Goal: Task Accomplishment & Management: Complete application form

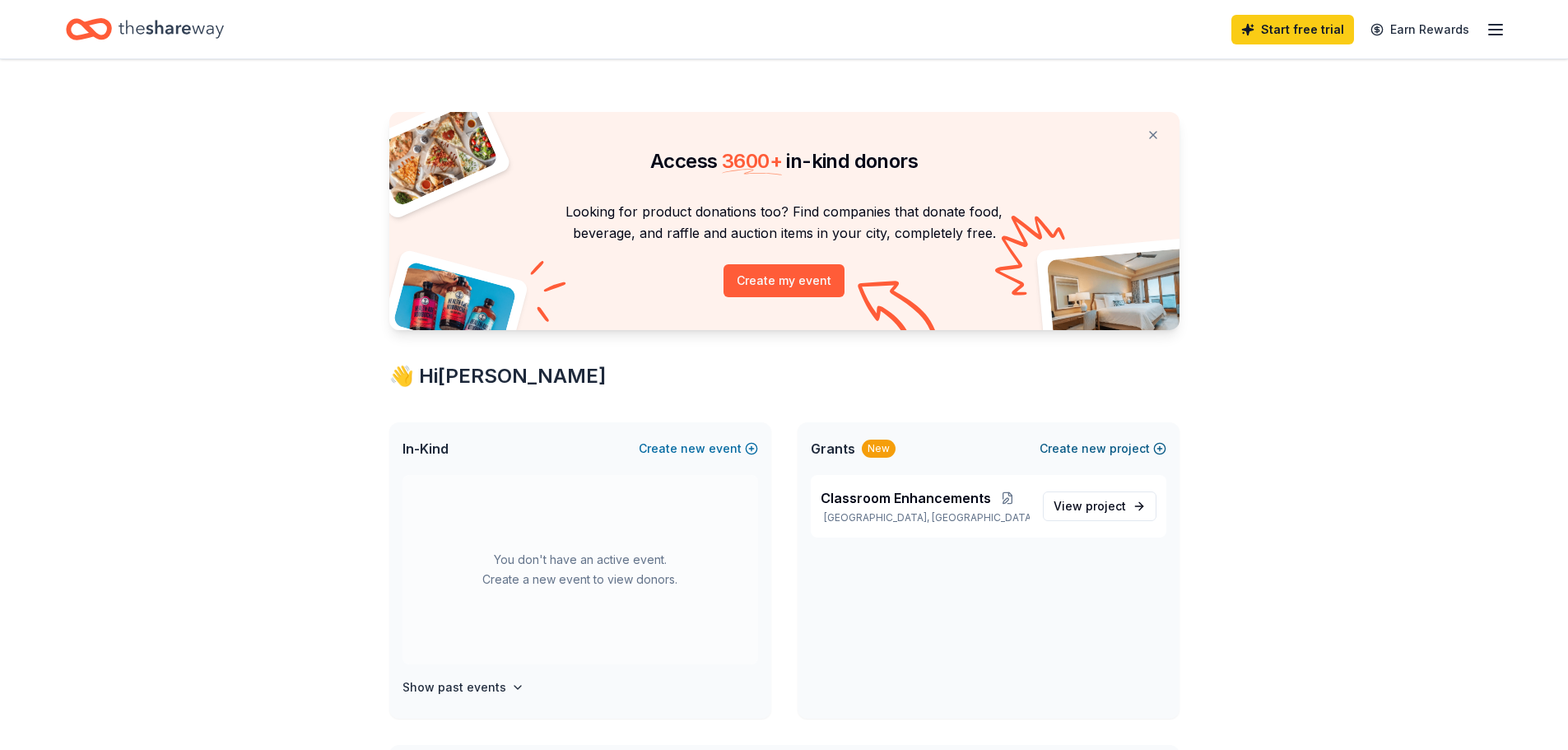
click at [1116, 449] on button "Create new project" at bounding box center [1103, 448] width 127 height 20
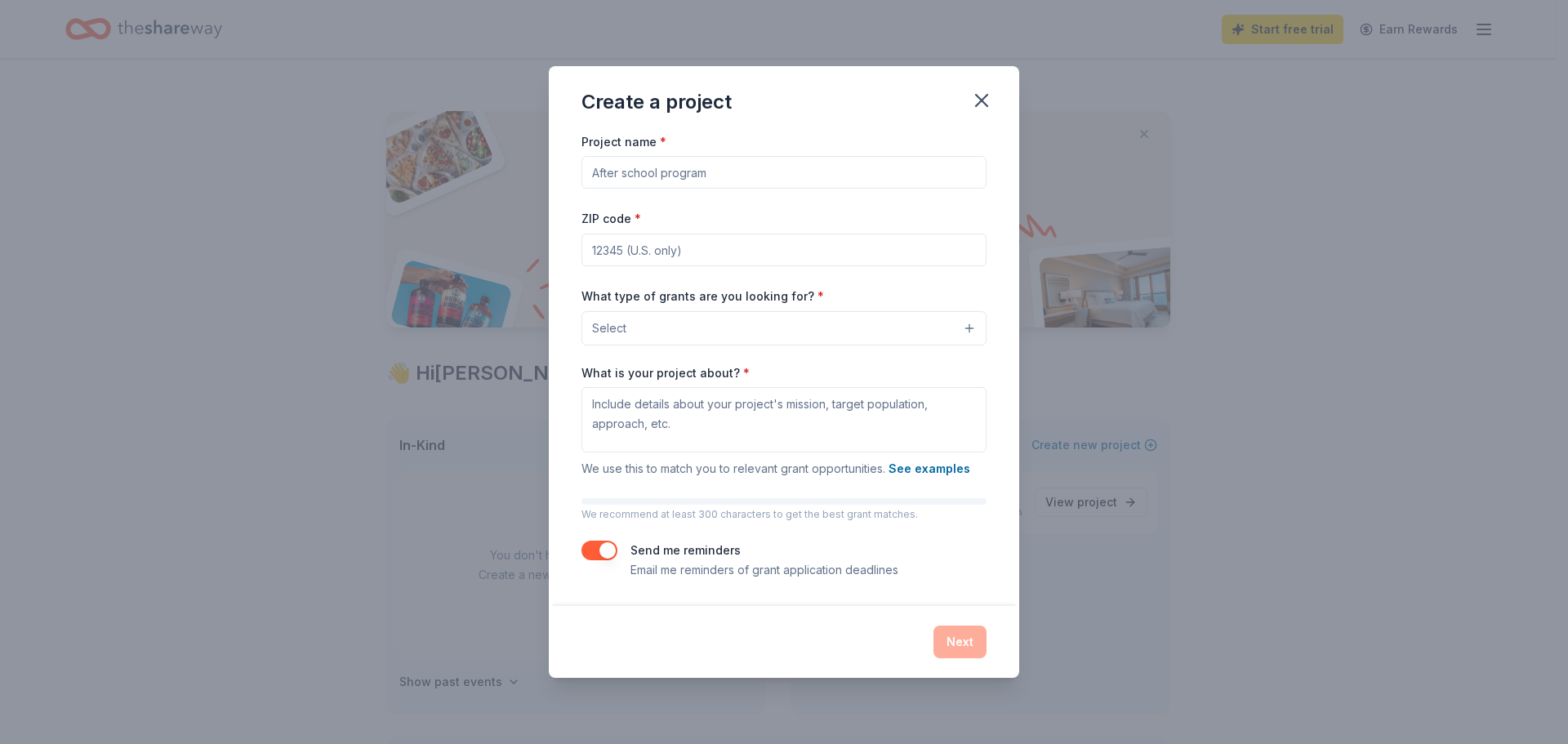
click at [670, 174] on input "Project name *" at bounding box center [784, 172] width 405 height 33
type input "Operational Support"
type input "98223"
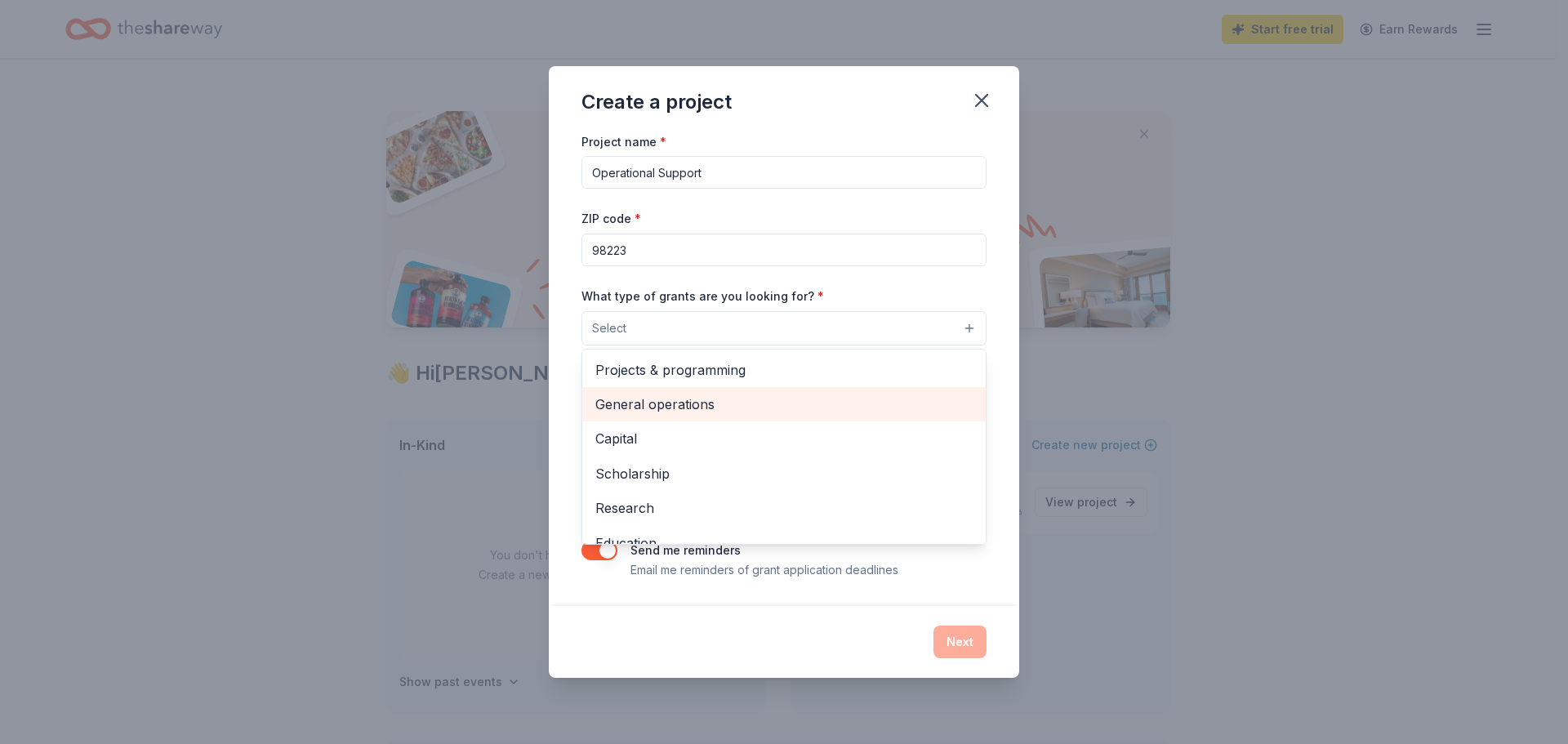
click at [684, 405] on span "General operations" at bounding box center [784, 404] width 378 height 22
click at [999, 317] on div "Project name * Operational Support ZIP code * 98223 What type of grants are you…" at bounding box center [784, 368] width 470 height 476
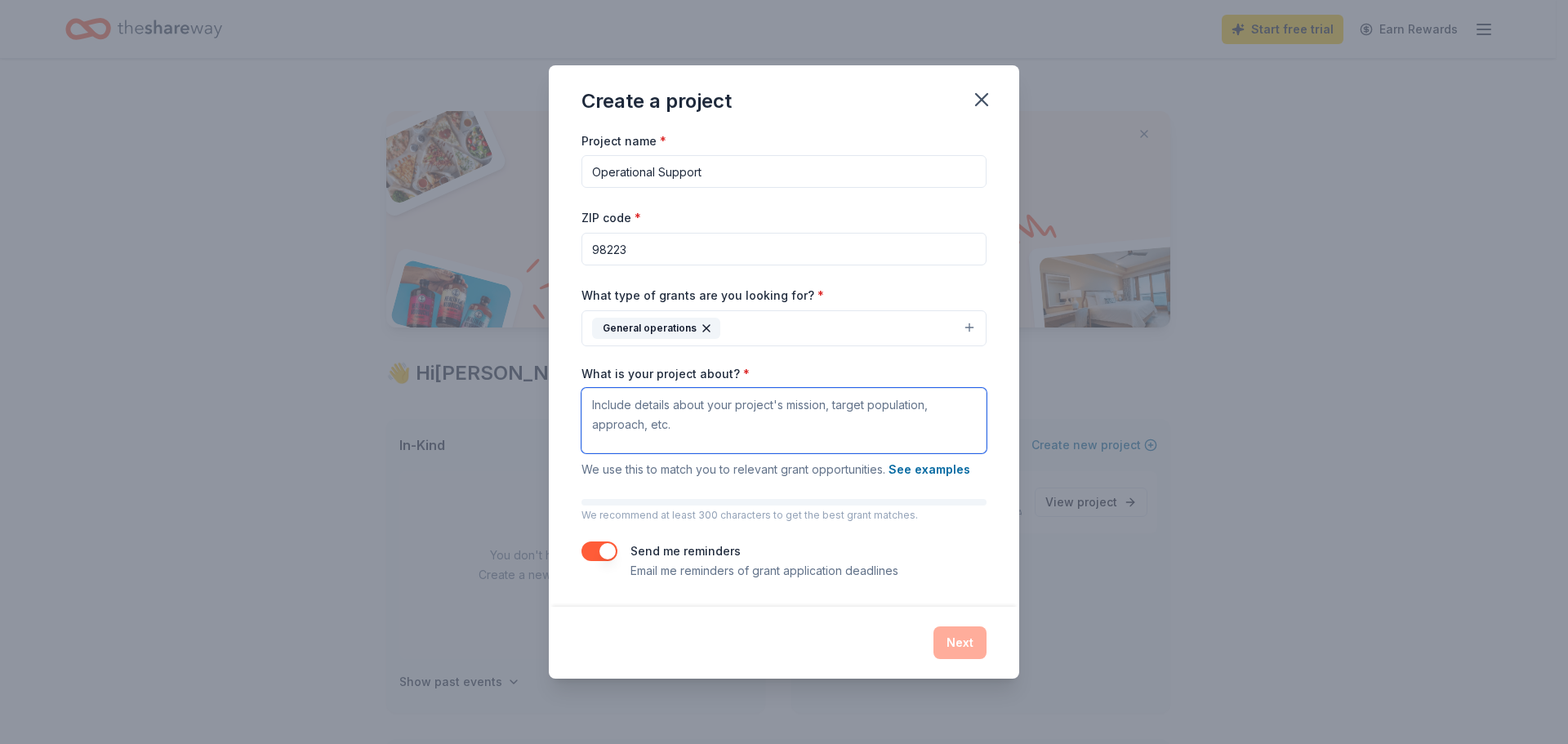
click at [748, 433] on textarea "What is your project about? *" at bounding box center [784, 421] width 405 height 65
click at [913, 472] on button "See examples" at bounding box center [929, 469] width 82 height 20
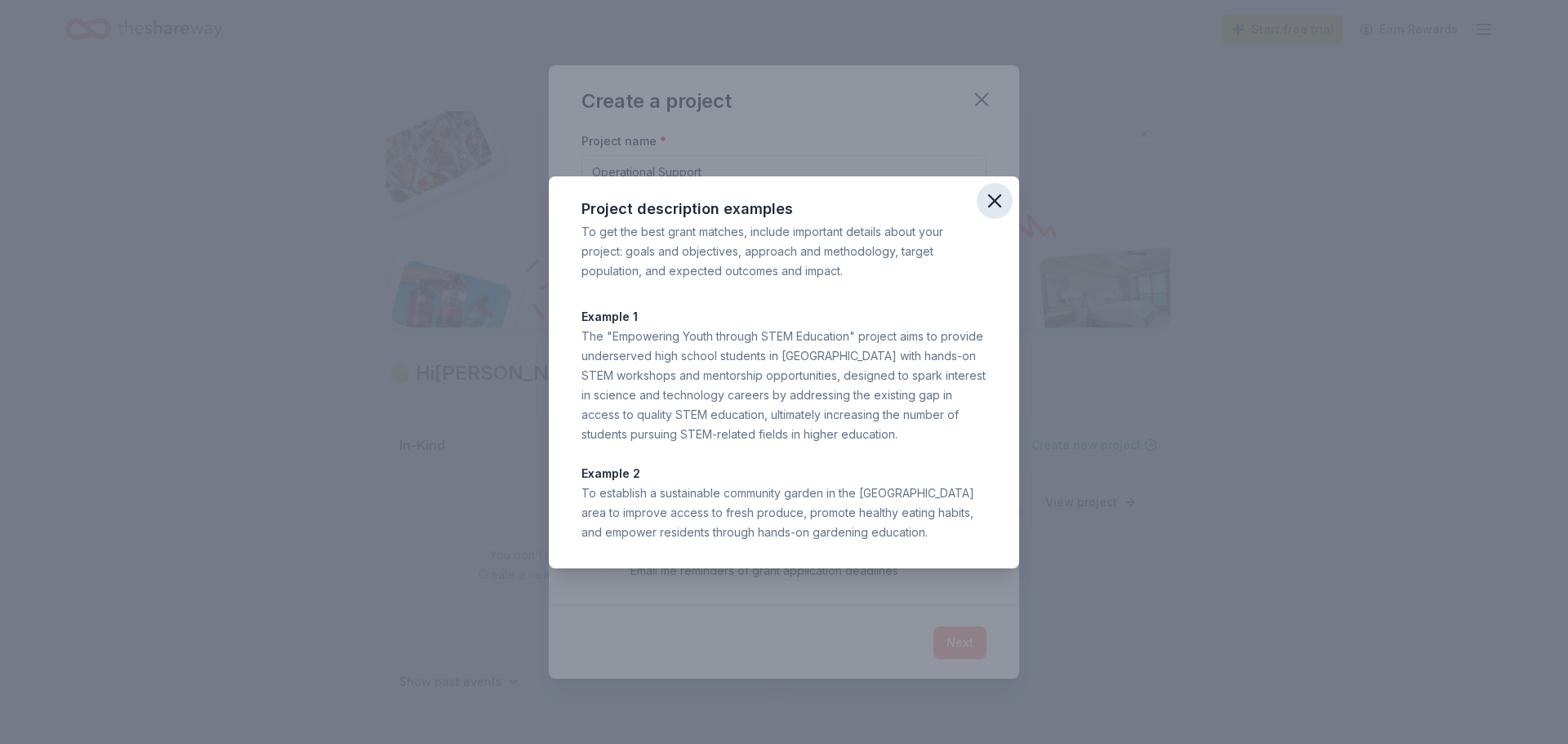
click at [991, 194] on icon "button" at bounding box center [994, 200] width 23 height 23
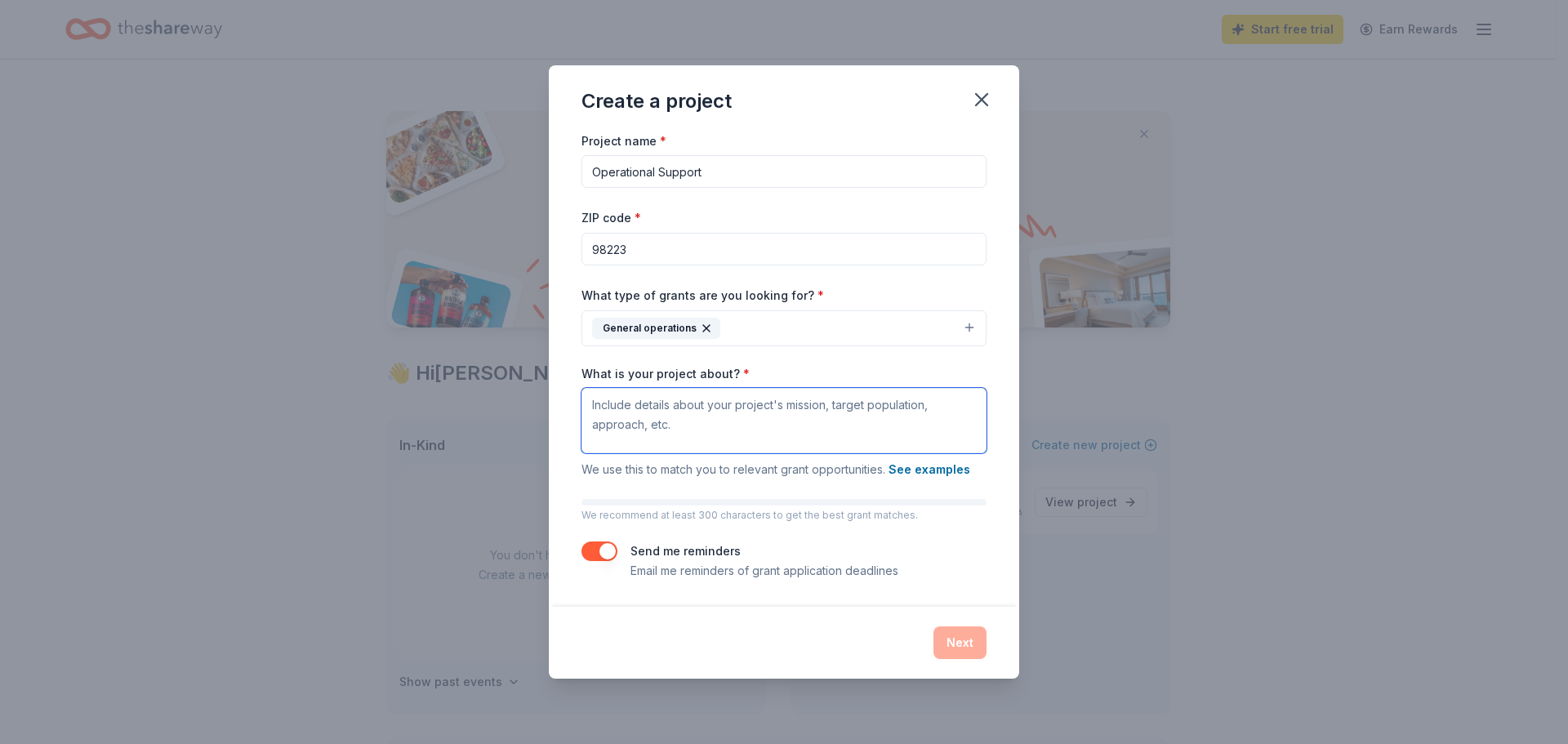
click at [707, 418] on textarea "What is your project about? *" at bounding box center [784, 421] width 405 height 65
type textarea "Continuing to provide a high quality preschool program while continuing to empl…"
click at [950, 636] on button "Next" at bounding box center [960, 643] width 53 height 33
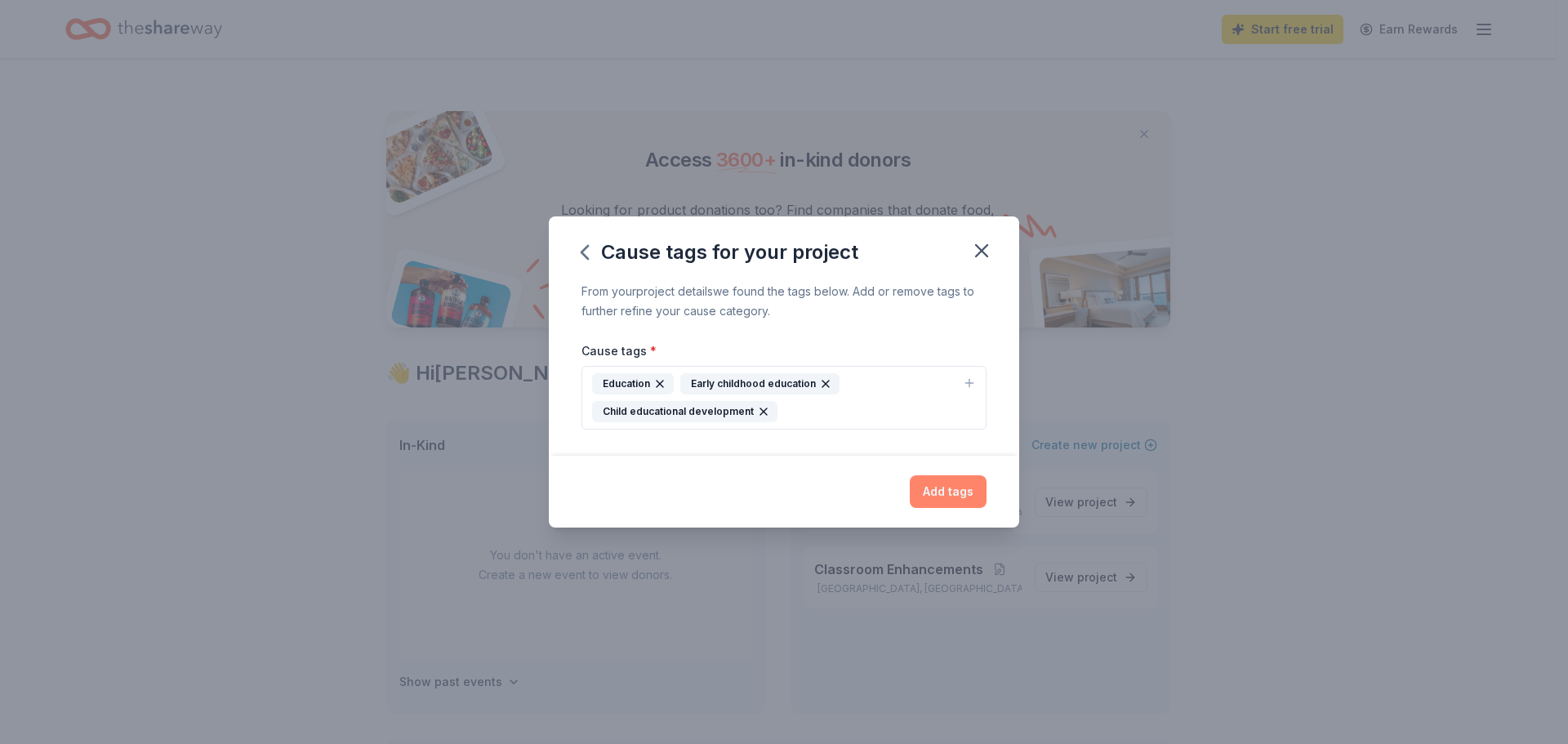
click at [966, 492] on button "Add tags" at bounding box center [947, 491] width 77 height 33
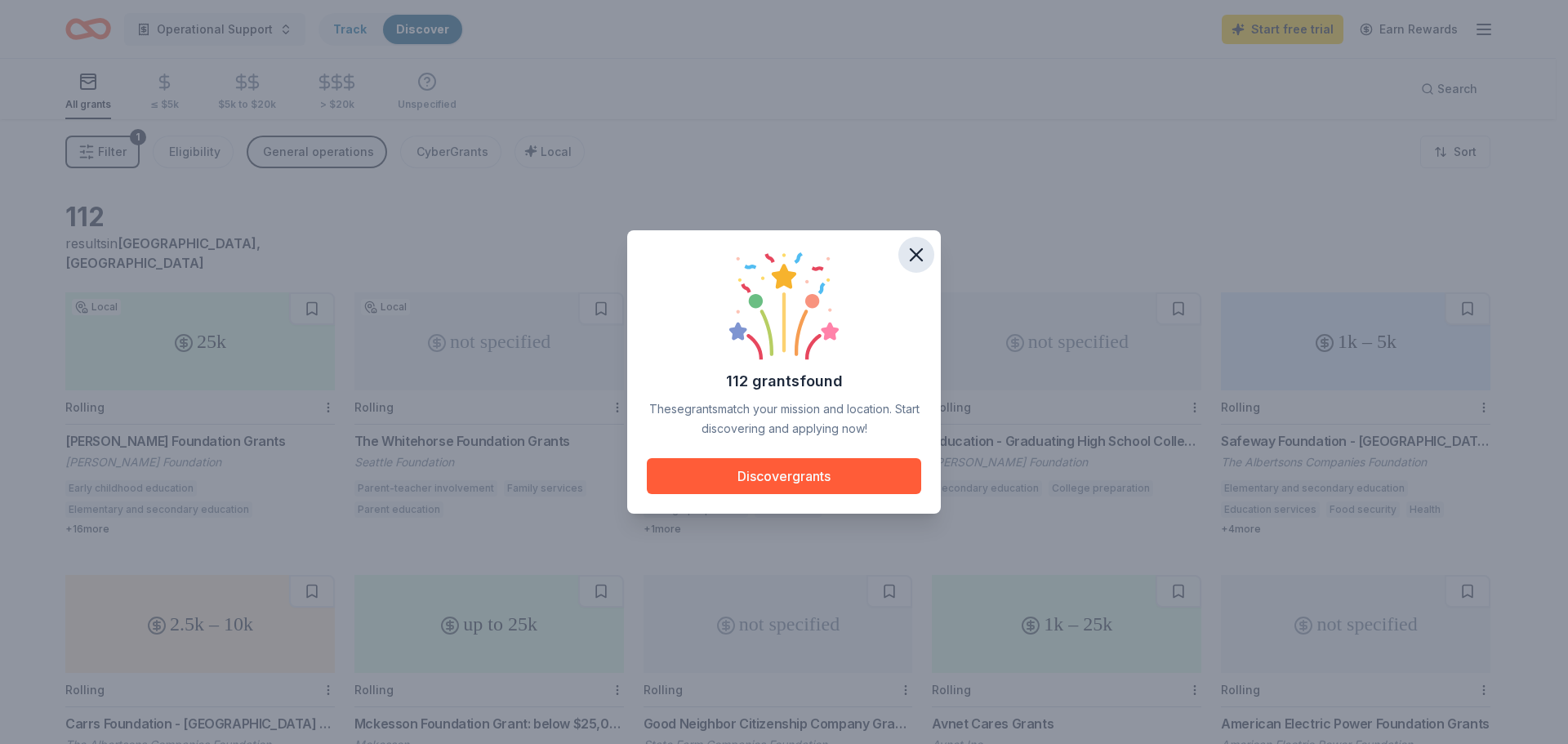
click at [914, 256] on icon "button" at bounding box center [915, 255] width 11 height 11
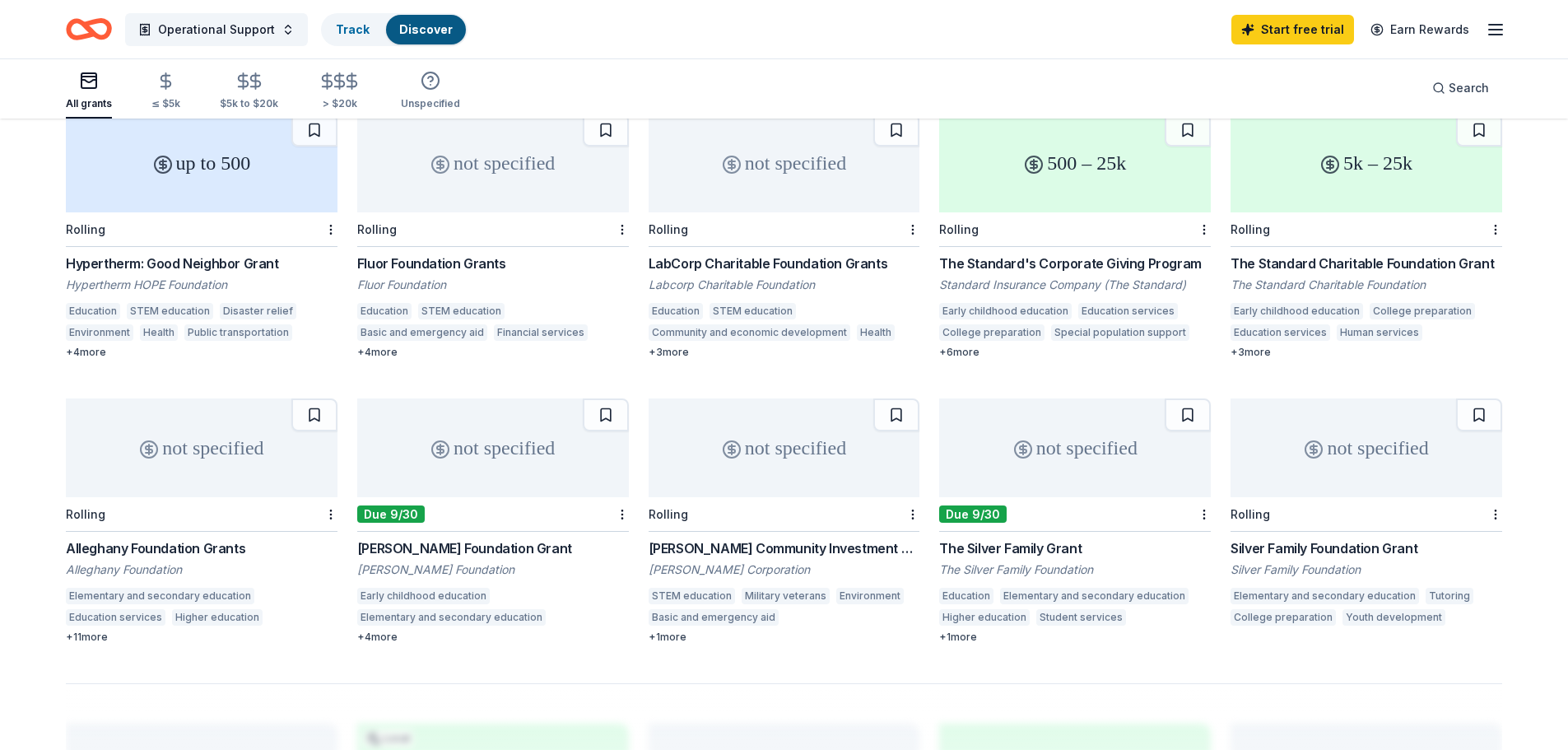
scroll to position [740, 0]
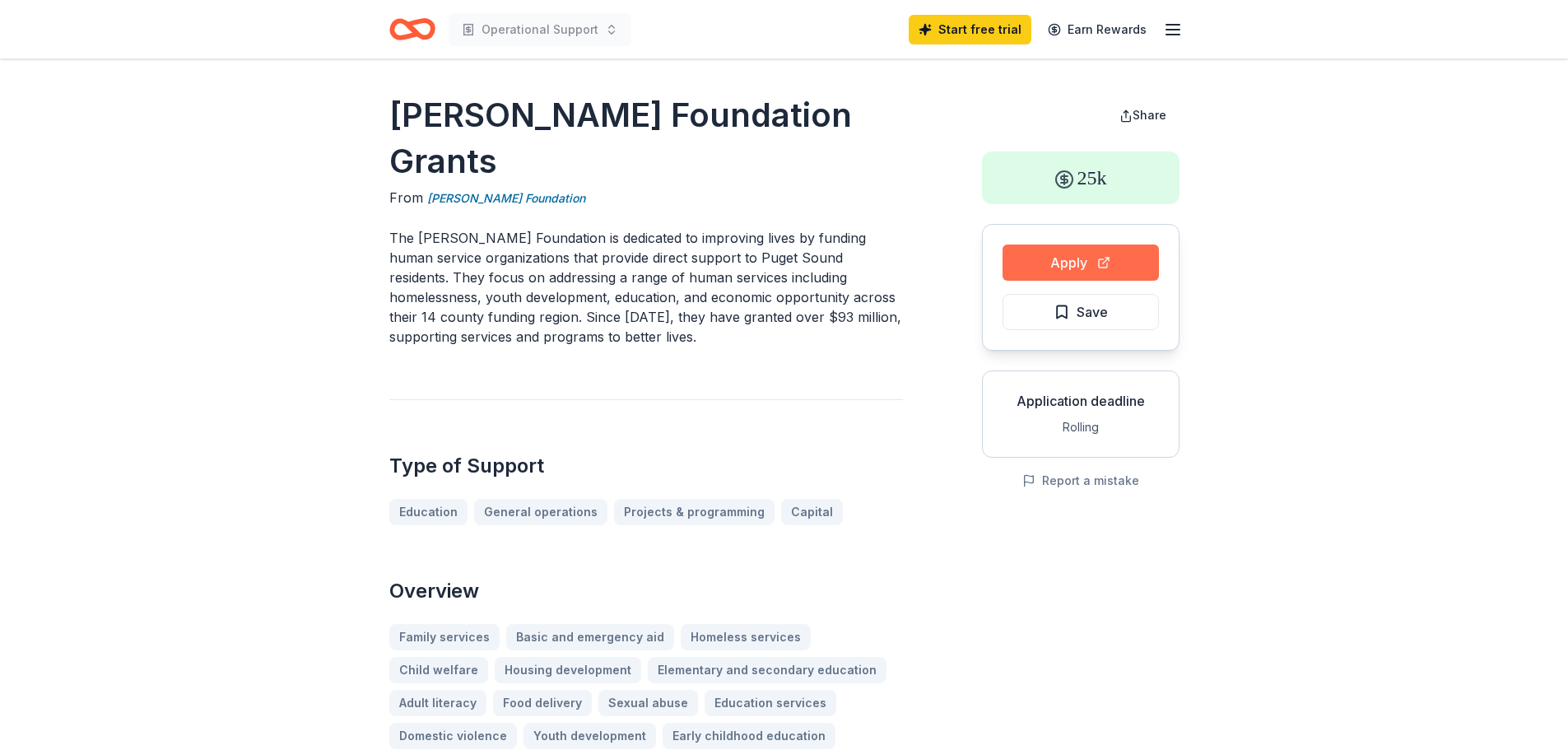
click at [1075, 268] on button "Apply" at bounding box center [1081, 263] width 156 height 36
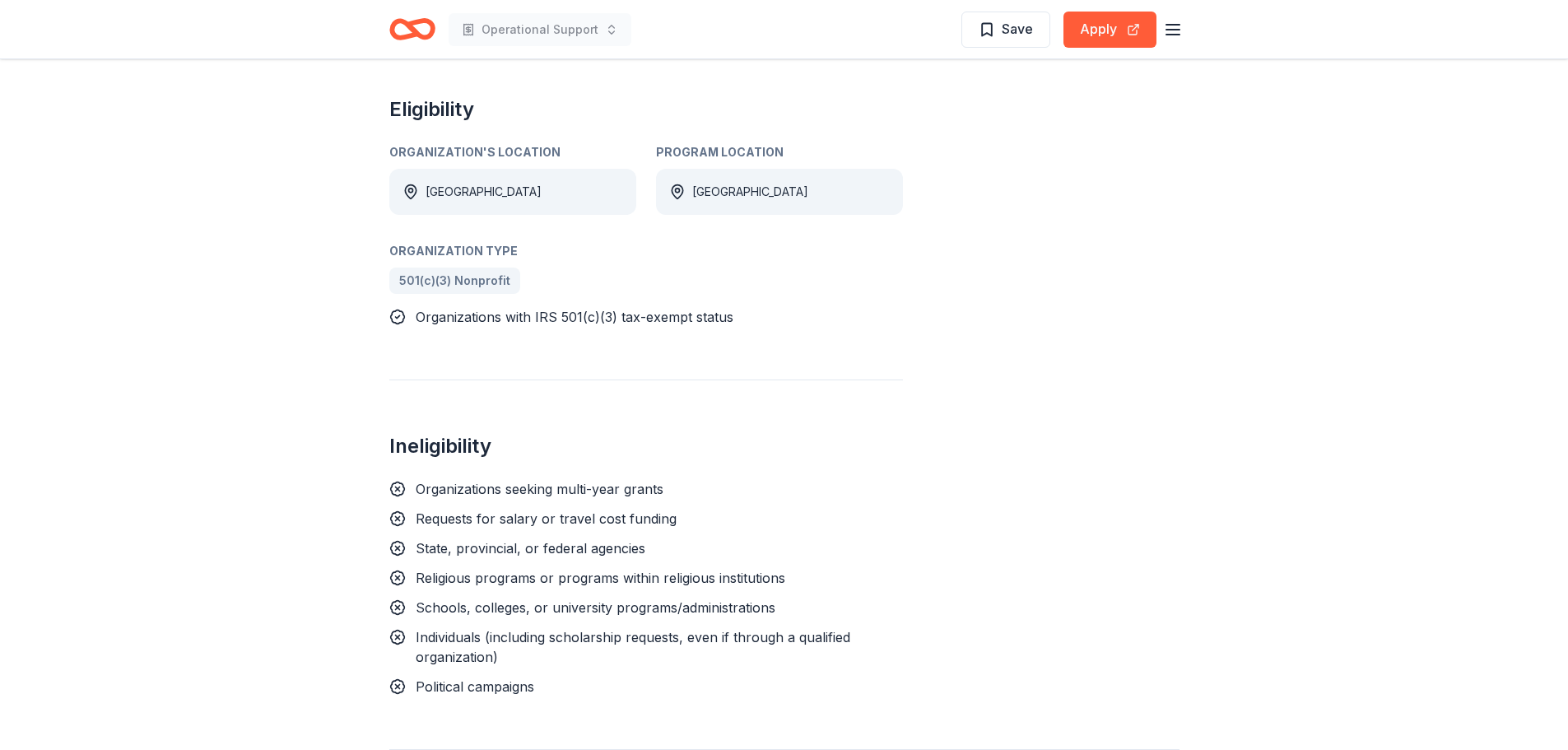
scroll to position [823, 0]
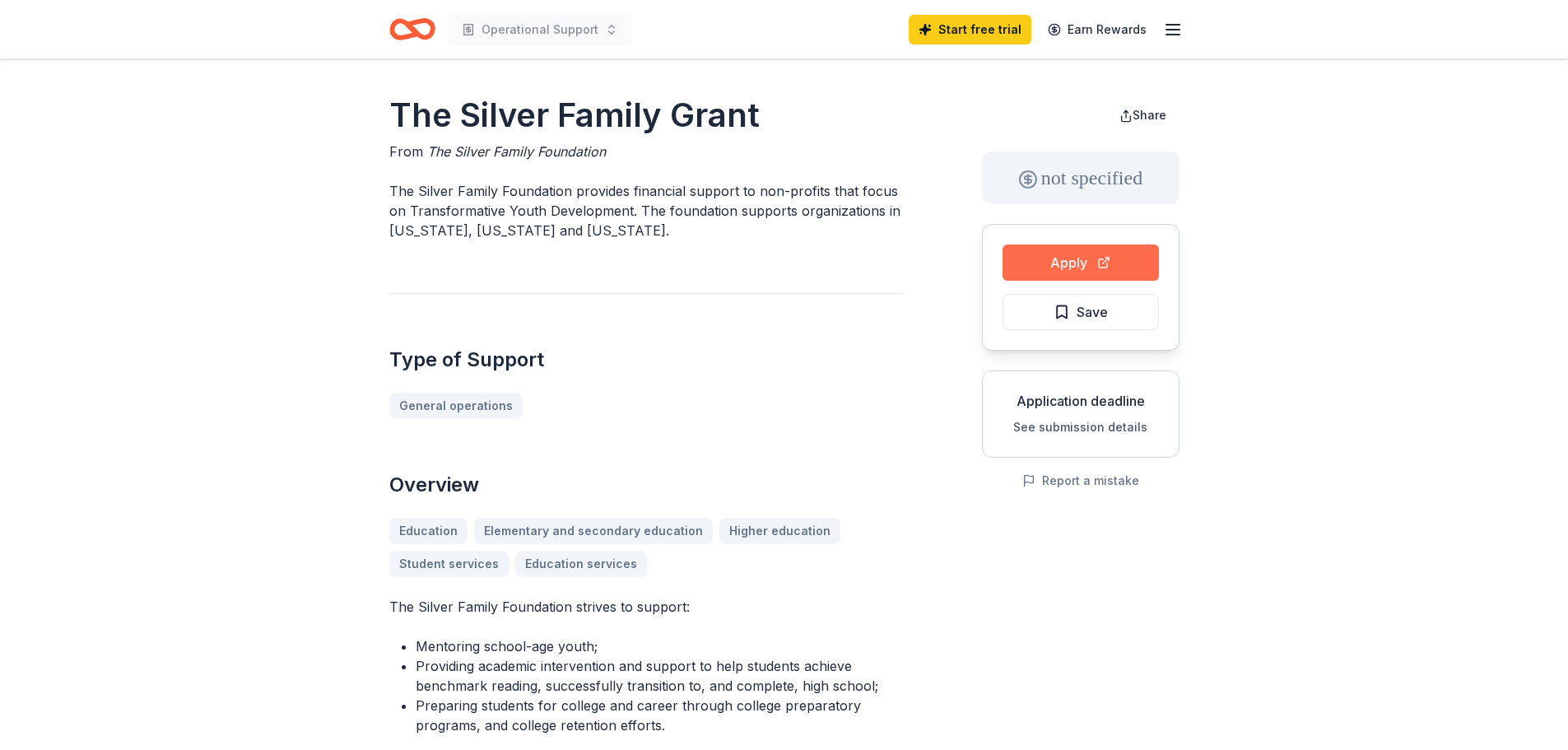
click at [1118, 268] on button "Apply" at bounding box center [1081, 263] width 156 height 36
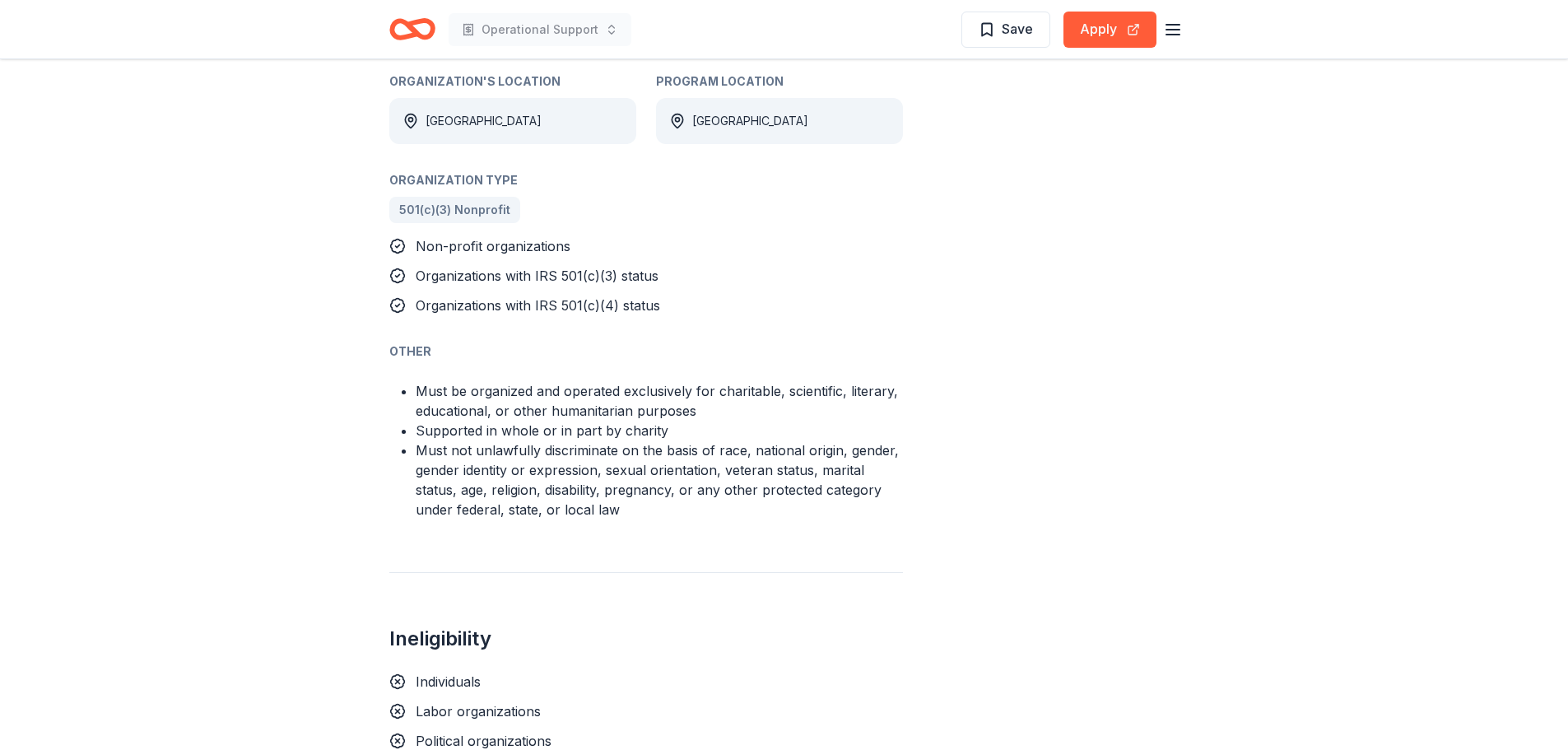
scroll to position [1152, 0]
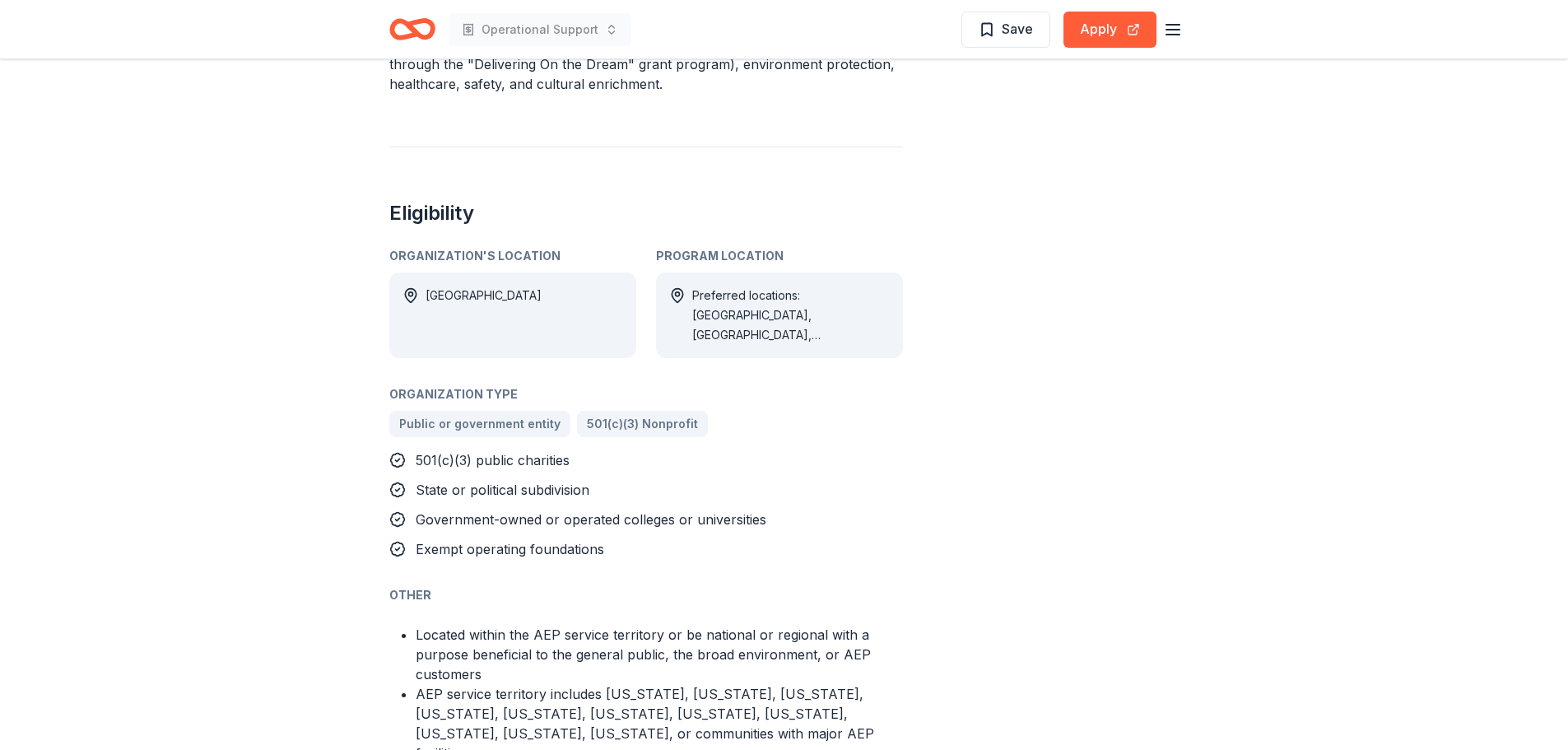
scroll to position [988, 0]
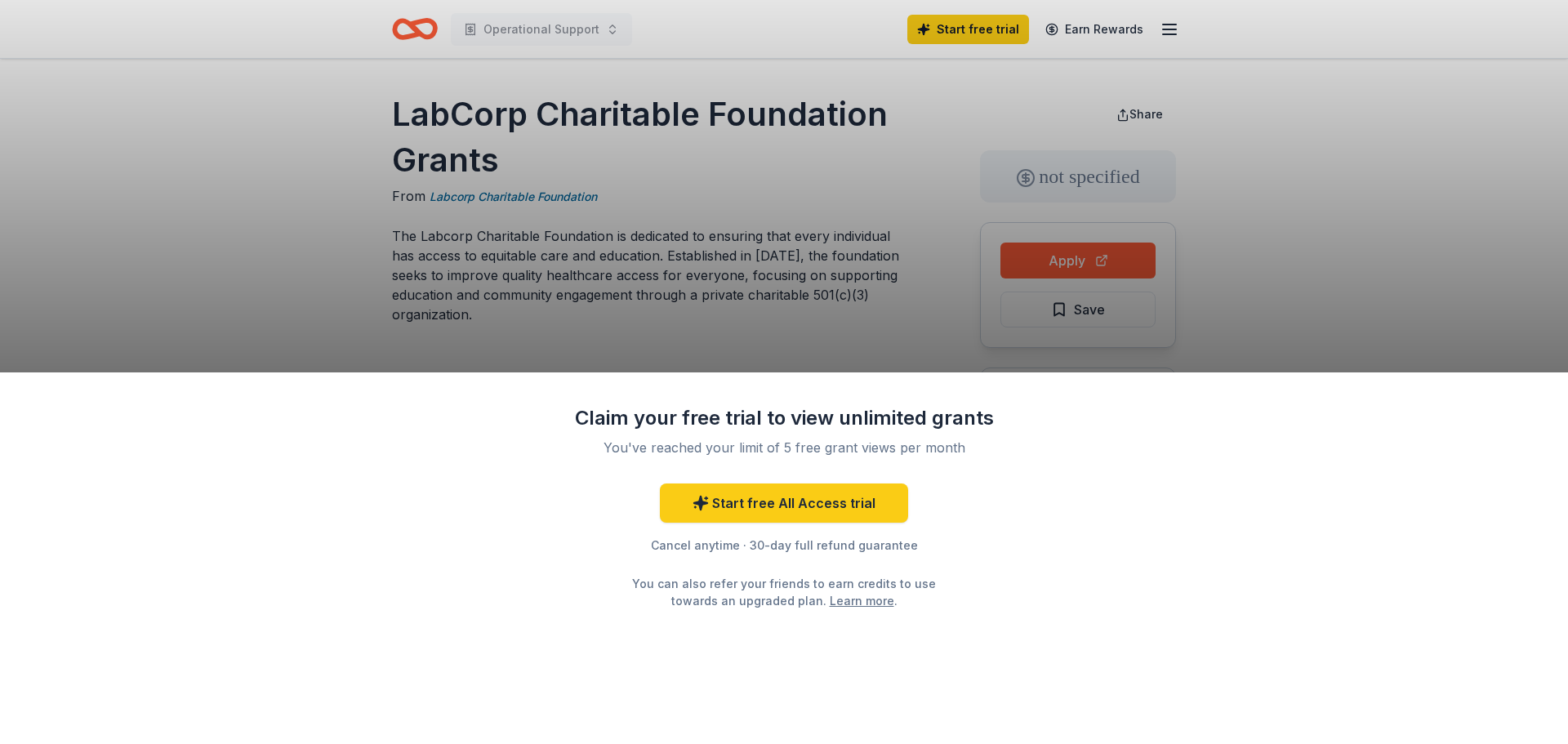
click at [1065, 256] on div "Claim your free trial to view unlimited grants You've reached your limit of 5 f…" at bounding box center [784, 372] width 1568 height 744
